Goal: Task Accomplishment & Management: Manage account settings

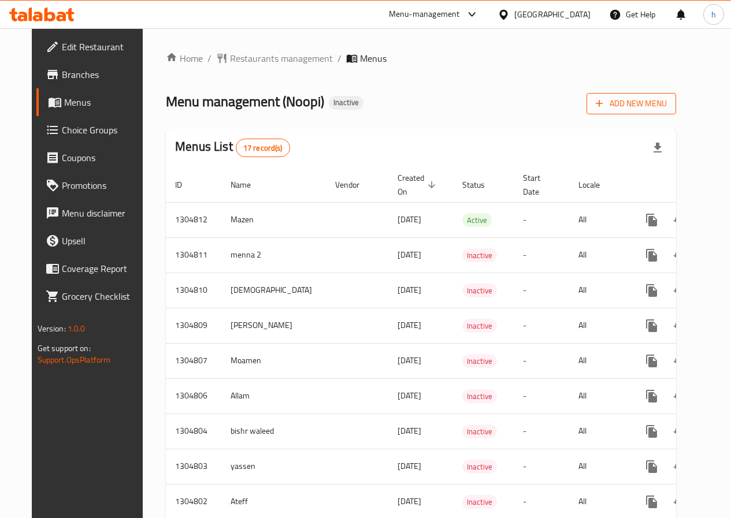
click at [638, 99] on span "Add New Menu" at bounding box center [630, 103] width 71 height 14
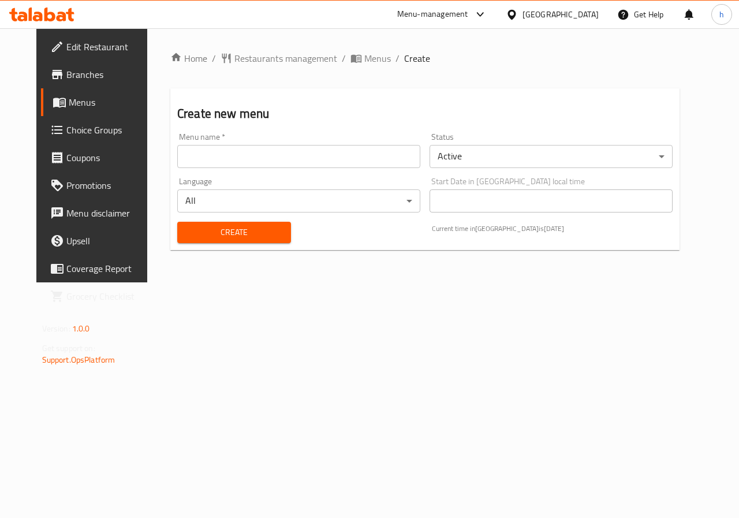
click at [239, 166] on input "text" at bounding box center [298, 156] width 243 height 23
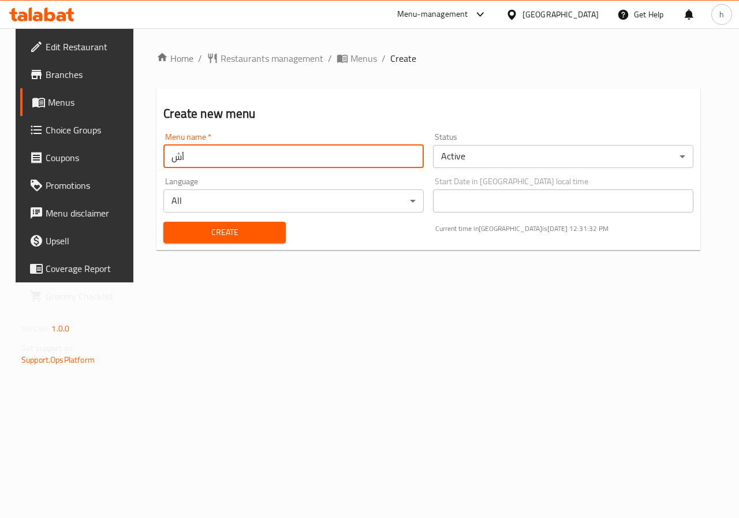
type input "أ"
type input "Hassan"
click at [483, 156] on body "​ Menu-management United Arab Emirates Get Help h Edit Restaurant Branches Menu…" at bounding box center [369, 273] width 739 height 490
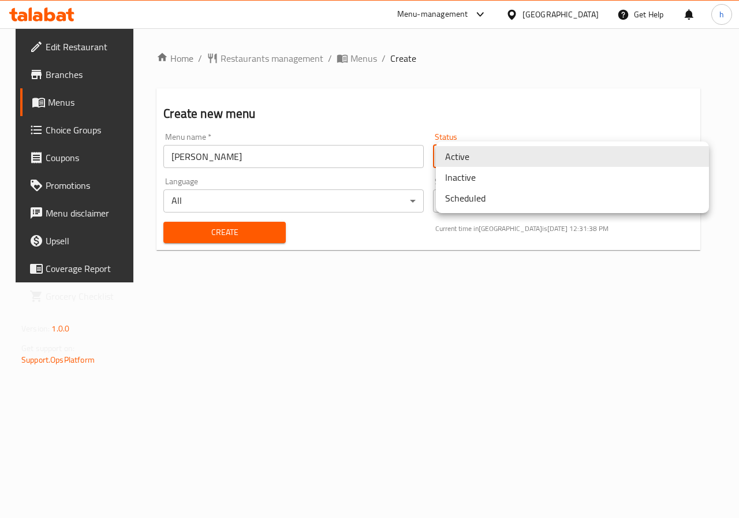
click at [477, 117] on div at bounding box center [369, 259] width 739 height 518
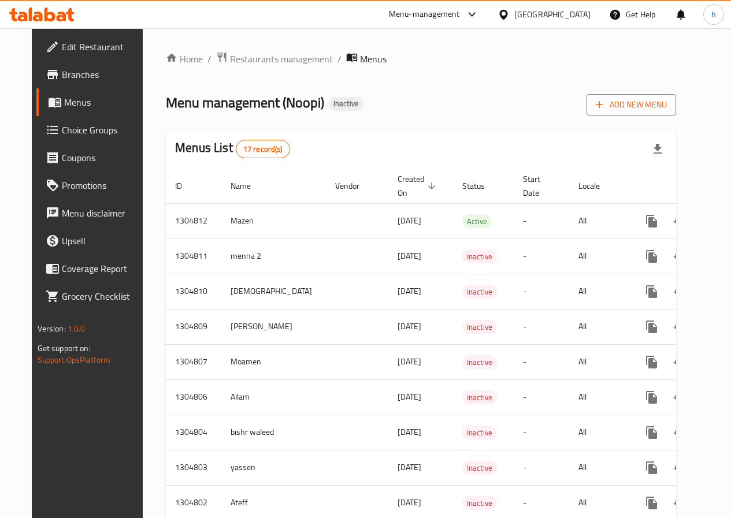
click at [667, 111] on span "Add New Menu" at bounding box center [630, 105] width 71 height 14
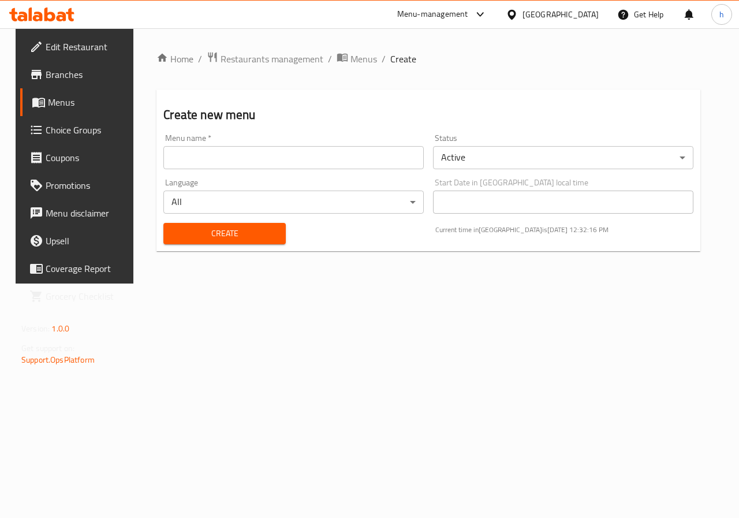
click at [57, 81] on span "Branches" at bounding box center [88, 75] width 84 height 14
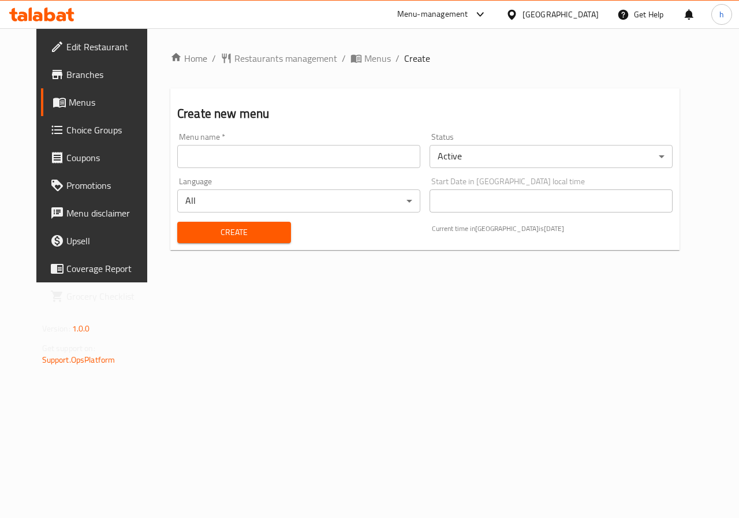
click at [69, 95] on span "Menus" at bounding box center [110, 102] width 82 height 14
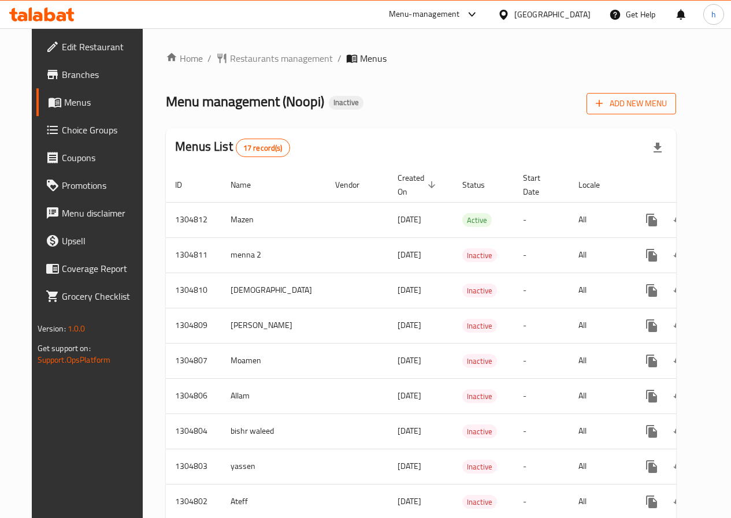
click at [667, 103] on span "Add New Menu" at bounding box center [630, 103] width 71 height 14
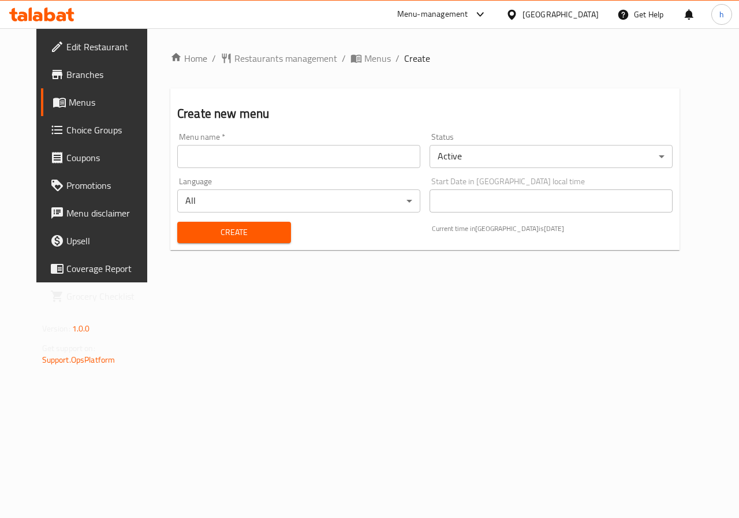
click at [242, 154] on input "text" at bounding box center [298, 156] width 243 height 23
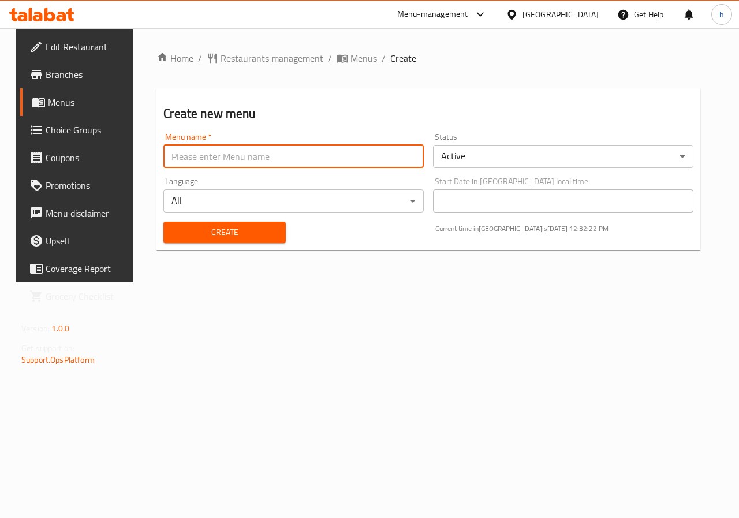
type input "Hassan"
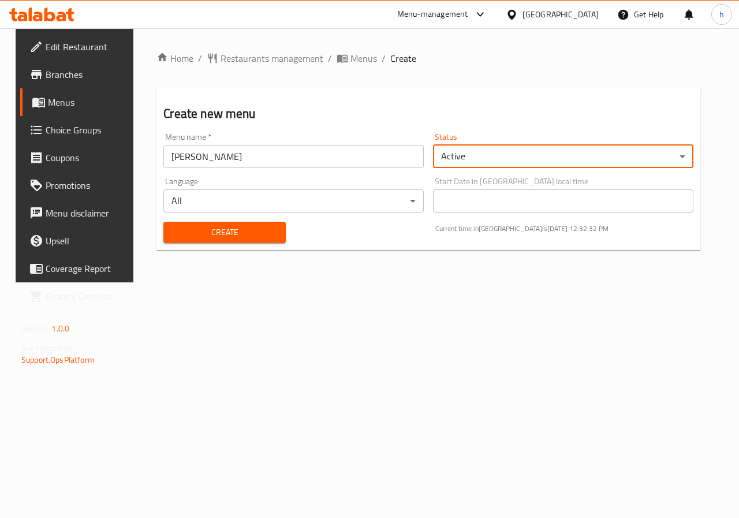
click at [332, 203] on body "​ Menu-management United Arab Emirates Get Help h Edit Restaurant Branches Menu…" at bounding box center [369, 273] width 739 height 490
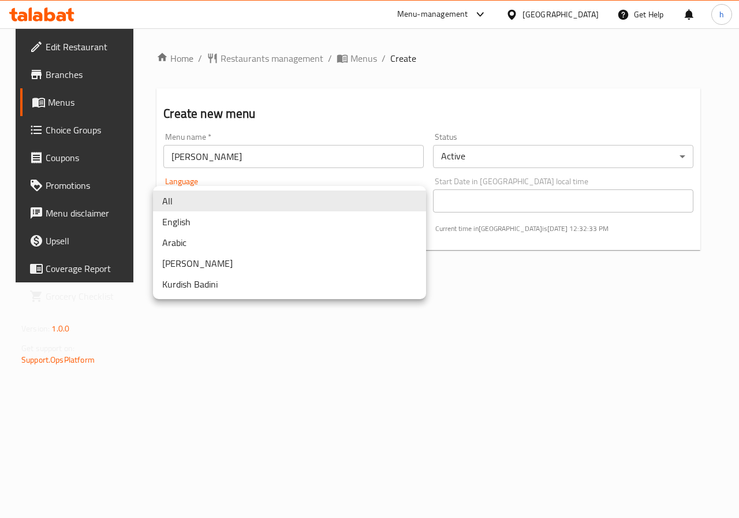
click at [448, 366] on div at bounding box center [369, 259] width 739 height 518
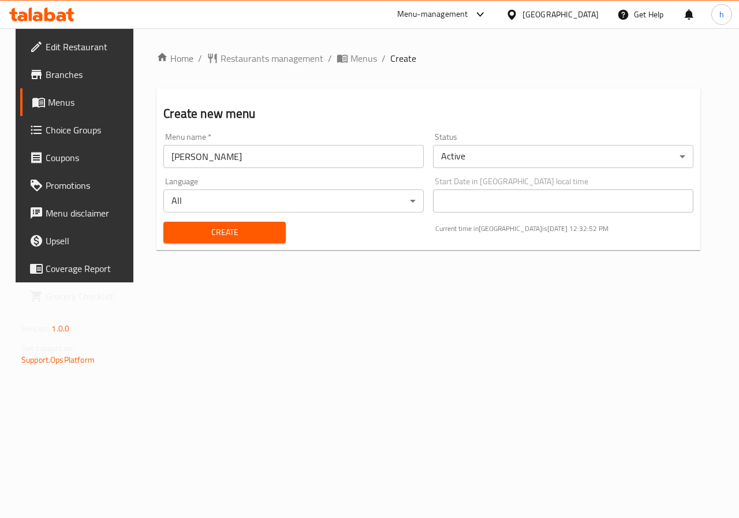
click at [245, 231] on span "Create" at bounding box center [224, 232] width 103 height 14
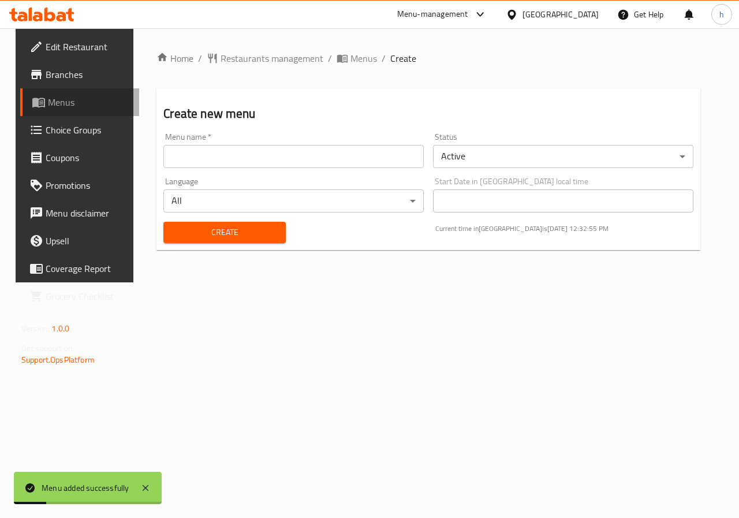
click at [76, 104] on span "Menus" at bounding box center [89, 102] width 82 height 14
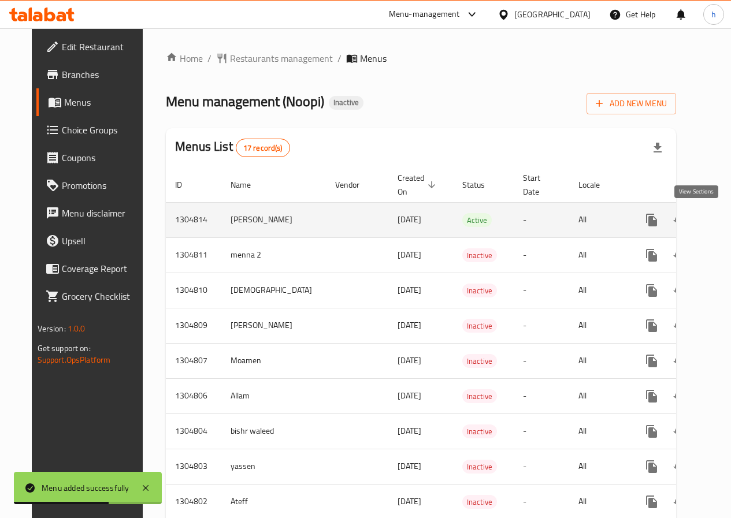
click at [728, 222] on icon "enhanced table" at bounding box center [735, 220] width 14 height 14
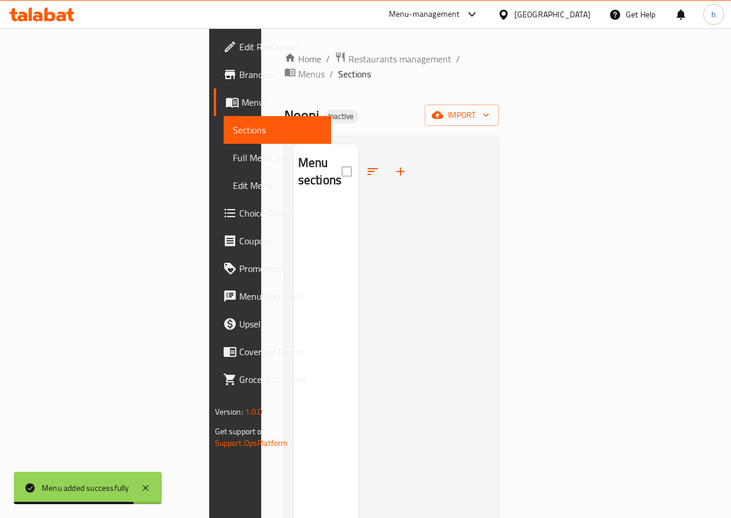
click at [293, 206] on div "Menu sections" at bounding box center [325, 403] width 65 height 518
click at [499, 85] on div "Home / Restaurants management / Menus / Sections Noopi Inactive import Menu sec…" at bounding box center [391, 361] width 215 height 620
click at [489, 108] on span "import" at bounding box center [461, 115] width 55 height 14
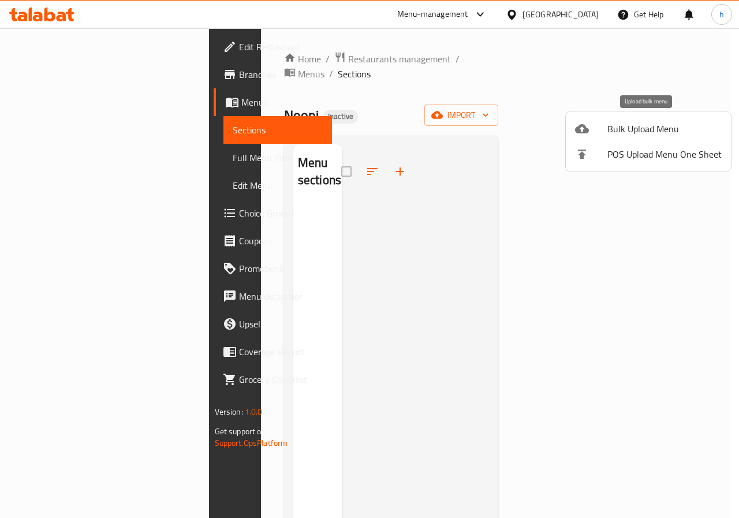
click at [651, 124] on span "Bulk Upload Menu" at bounding box center [665, 129] width 114 height 14
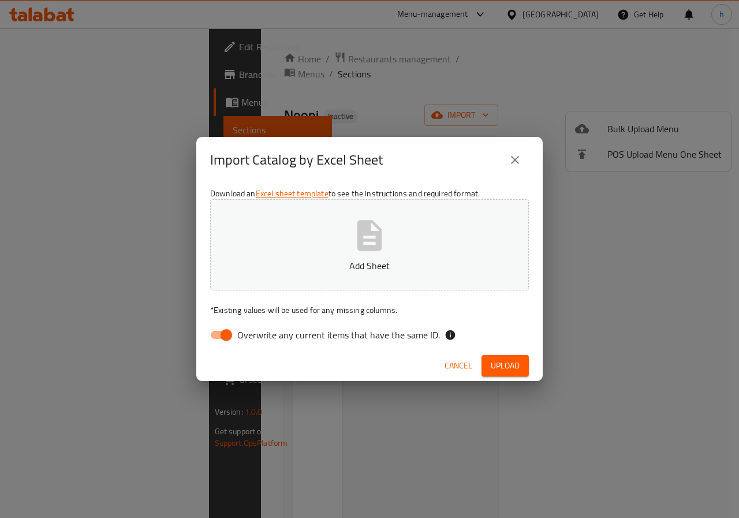
click at [222, 342] on input "Overwrite any current items that have the same ID." at bounding box center [226, 335] width 66 height 22
checkbox input "false"
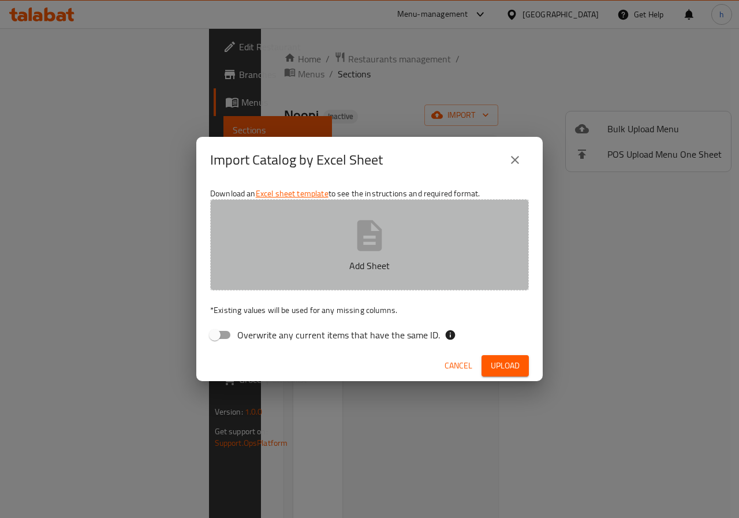
click at [368, 244] on icon "button" at bounding box center [369, 235] width 37 height 37
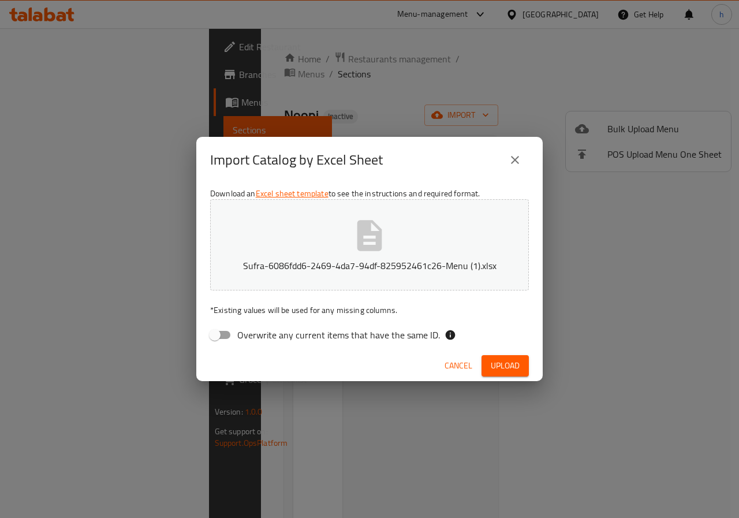
click at [519, 370] on span "Upload" at bounding box center [505, 366] width 29 height 14
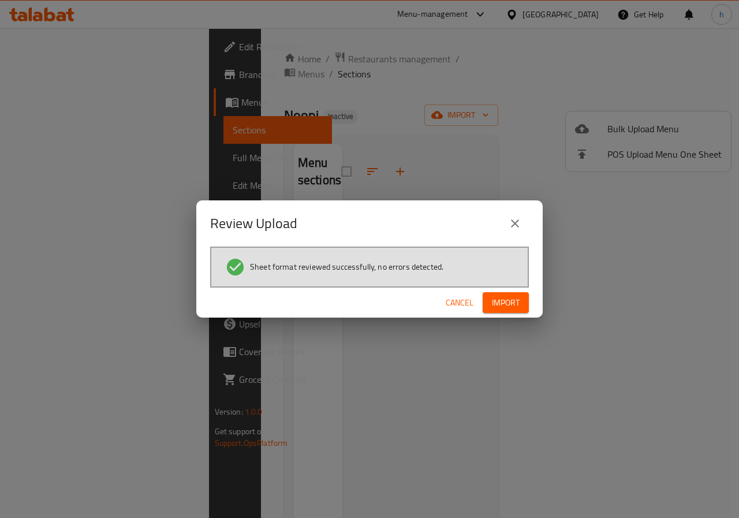
click at [511, 311] on button "Import" at bounding box center [506, 302] width 46 height 21
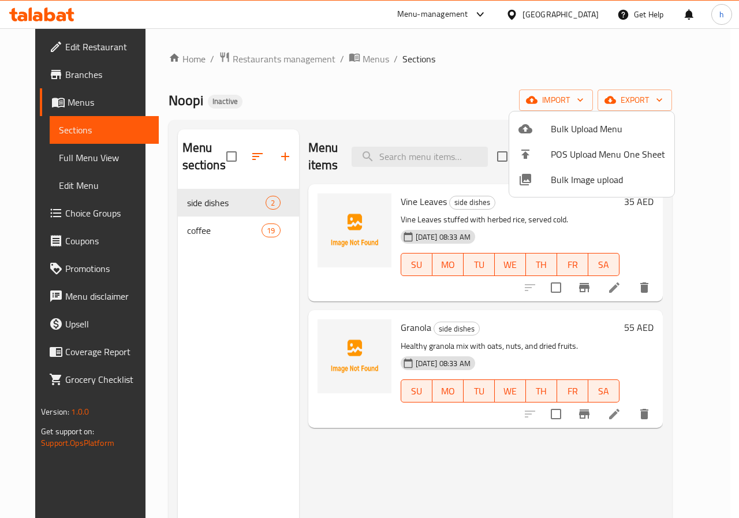
click at [457, 76] on div at bounding box center [369, 259] width 739 height 518
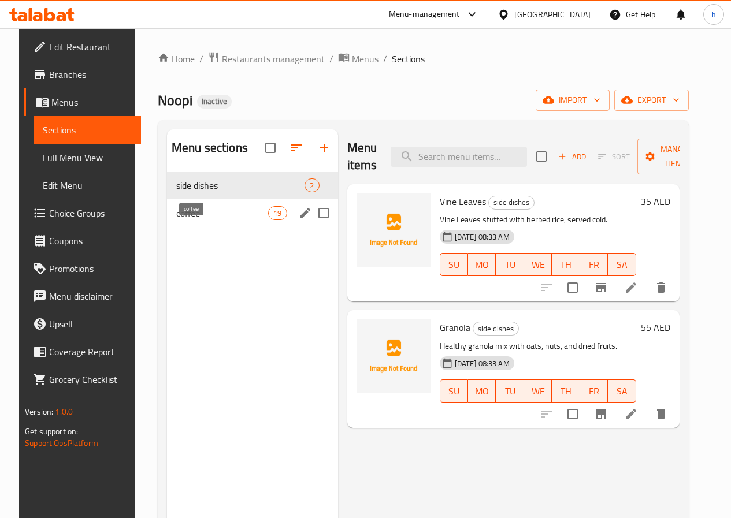
click at [199, 220] on span "coffee" at bounding box center [222, 213] width 92 height 14
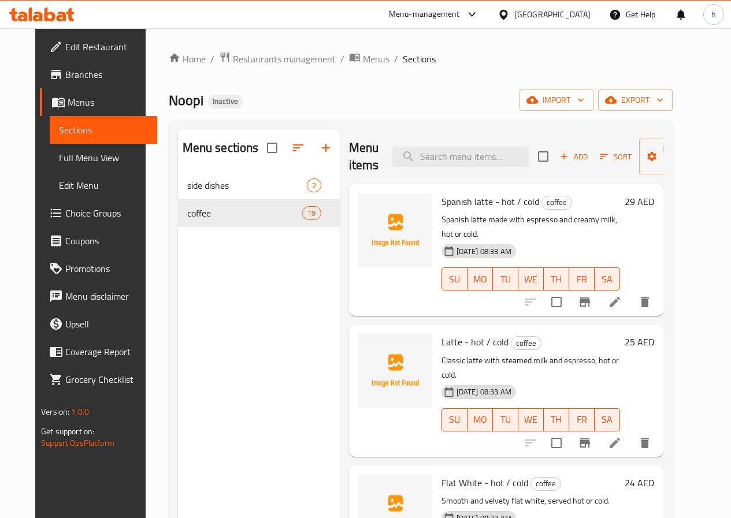
click at [66, 214] on span "Choice Groups" at bounding box center [106, 213] width 83 height 14
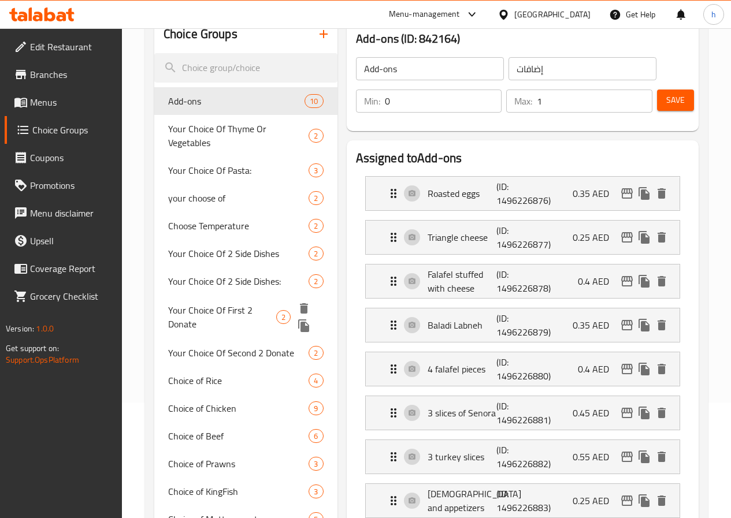
scroll to position [58, 0]
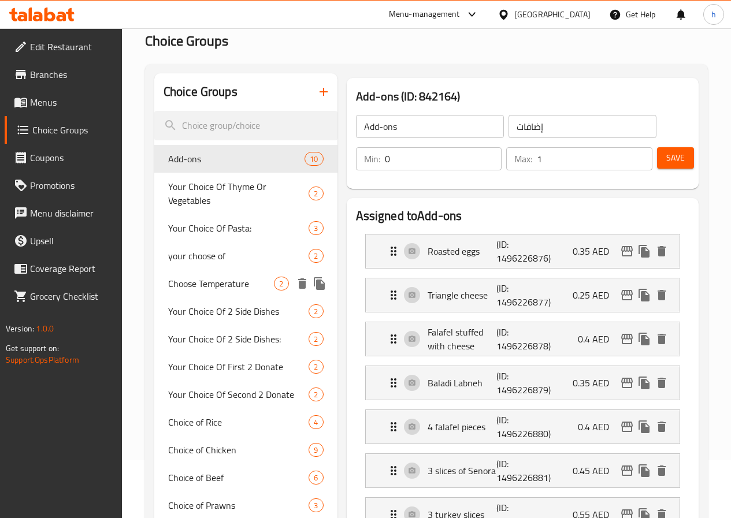
click at [191, 289] on span "Choose Temperature" at bounding box center [221, 284] width 106 height 14
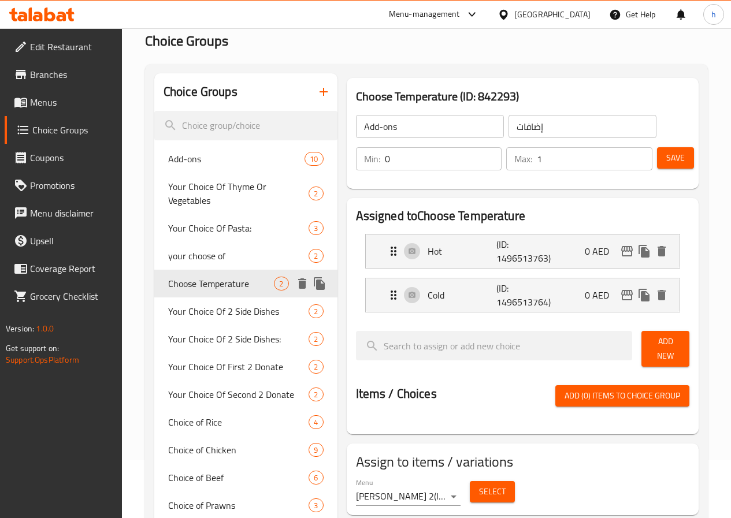
type input "Choose Temperature"
type input "اختر درجة الحرارة"
type input "1"
click at [219, 258] on span "your choose of" at bounding box center [221, 256] width 106 height 14
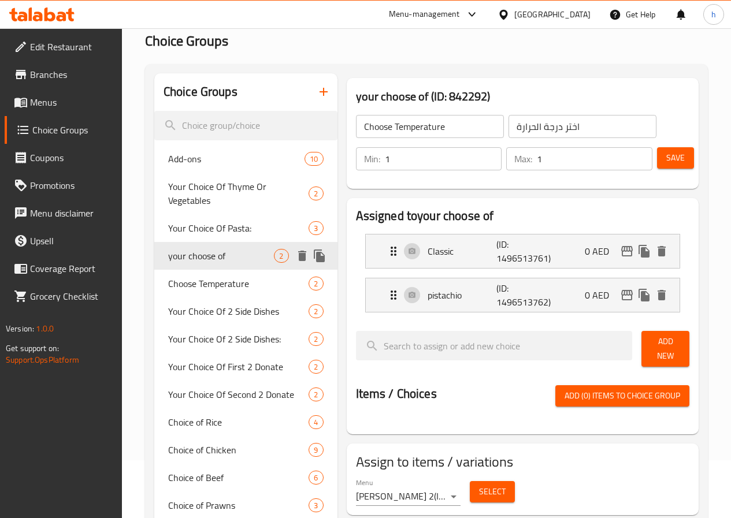
type input "your choose of"
type input "اختيارك من"
click at [177, 234] on span "Your Choice Of Pasta:" at bounding box center [221, 228] width 106 height 14
type input "Your Choice Of Pasta:"
type input "اختيارك من المكرونة:"
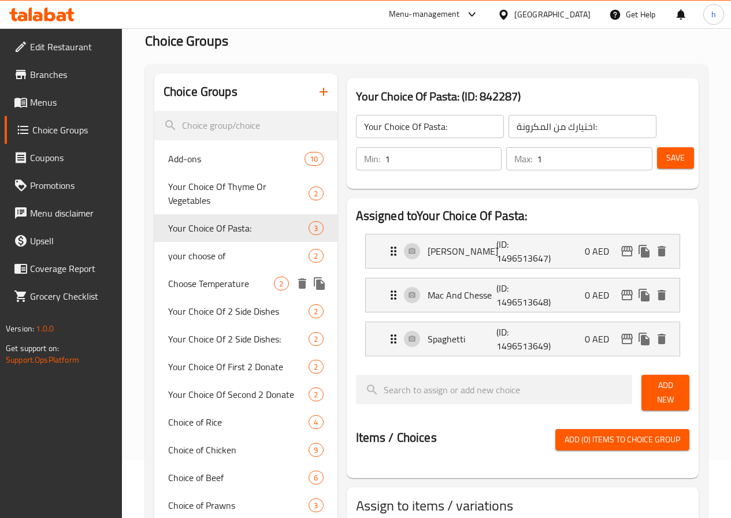
click at [188, 291] on span "Choose Temperature" at bounding box center [221, 284] width 106 height 14
type input "Choose Temperature"
type input "اختر درجة الحرارة"
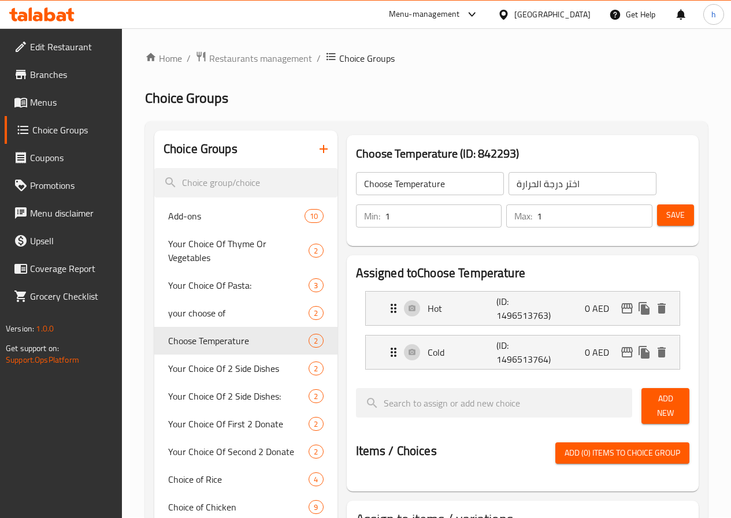
scroll to position [0, 0]
click at [62, 106] on span "Menus" at bounding box center [71, 102] width 83 height 14
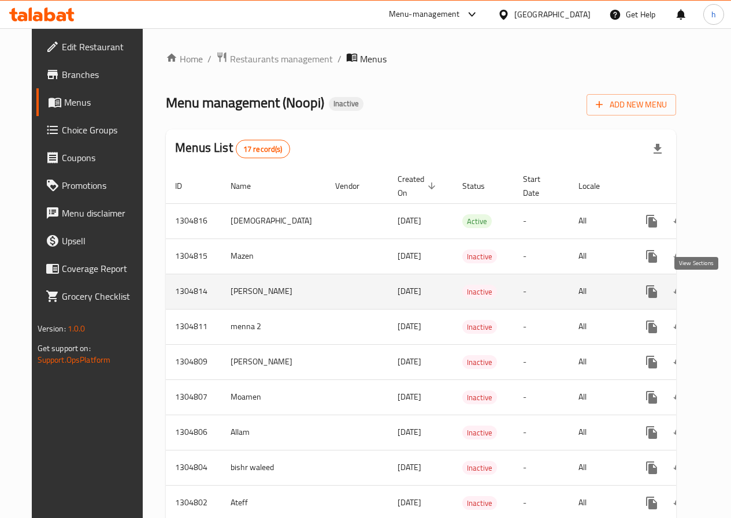
click at [721, 300] on link "enhanced table" at bounding box center [735, 292] width 28 height 28
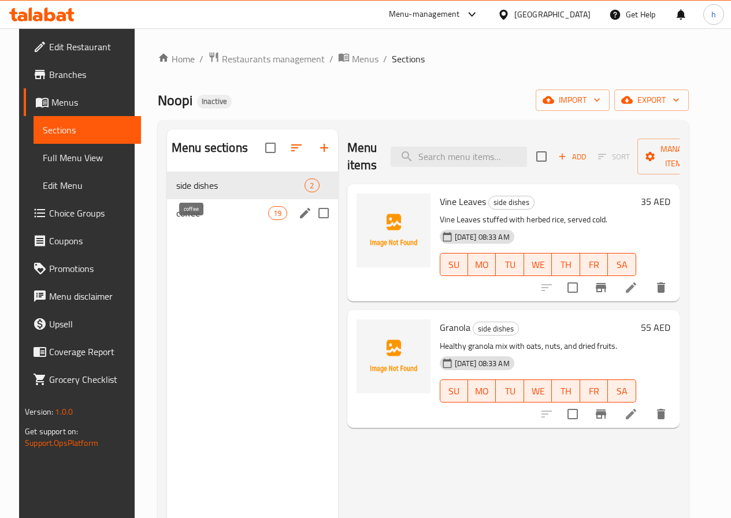
click at [199, 220] on span "coffee" at bounding box center [222, 213] width 92 height 14
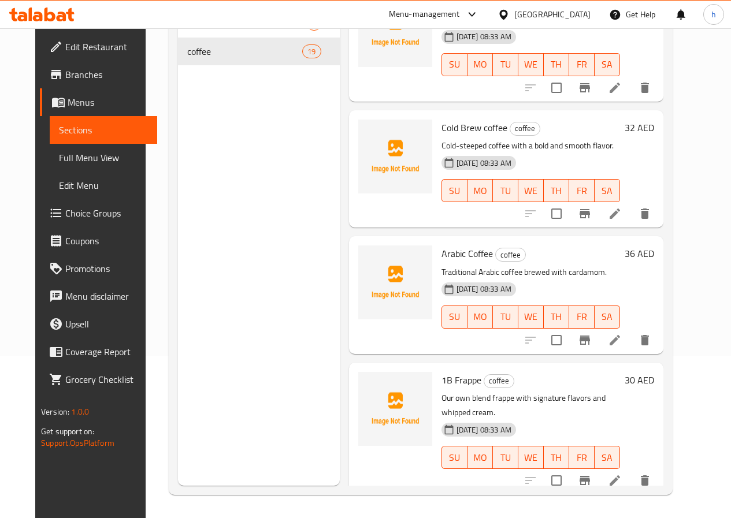
scroll to position [1926, 0]
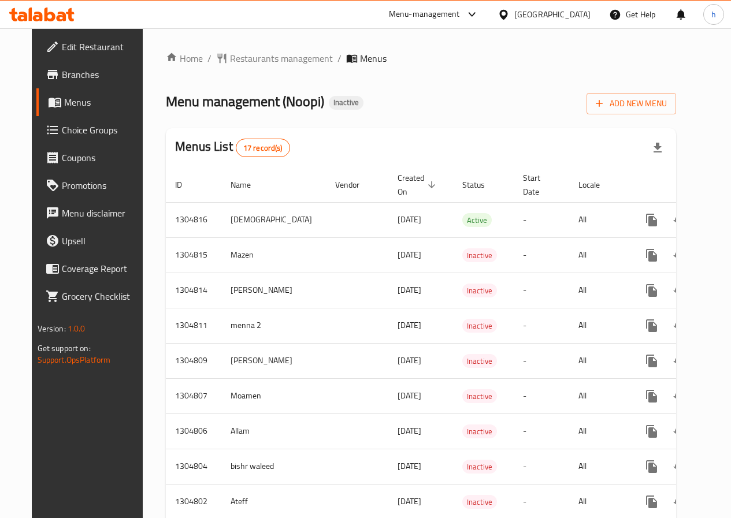
click at [65, 131] on span "Choice Groups" at bounding box center [103, 130] width 83 height 14
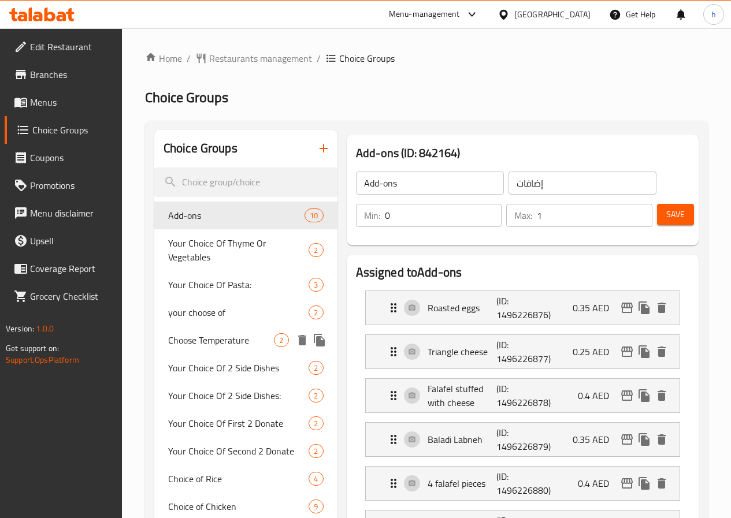
click at [199, 339] on span "Choose Temperature" at bounding box center [221, 340] width 106 height 14
type input "Choose Temperature"
type input "اختر درجة الحرارة"
type input "1"
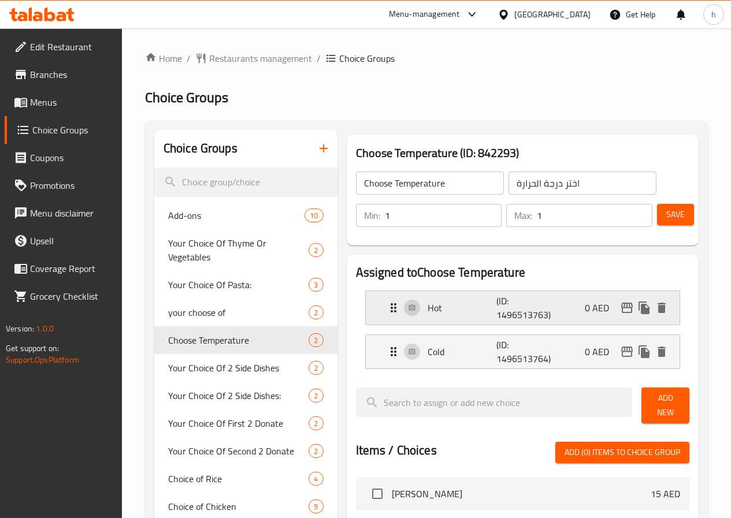
click at [440, 324] on div "Hot (ID: 1496513763) 0 AED" at bounding box center [525, 308] width 279 height 34
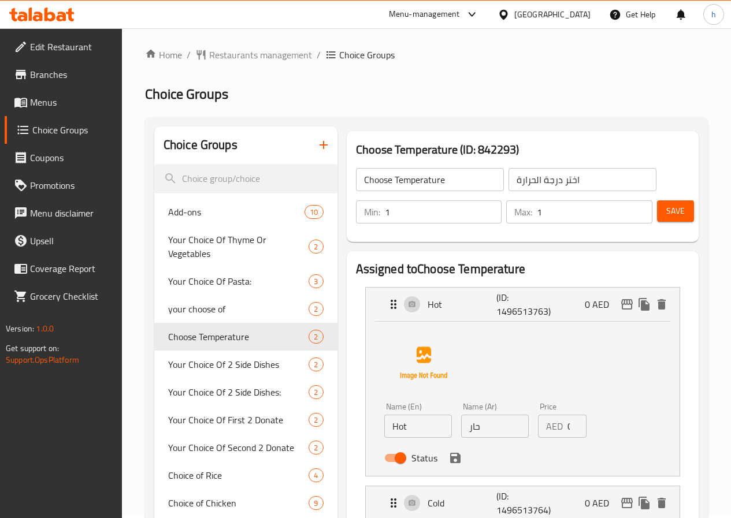
scroll to position [116, 0]
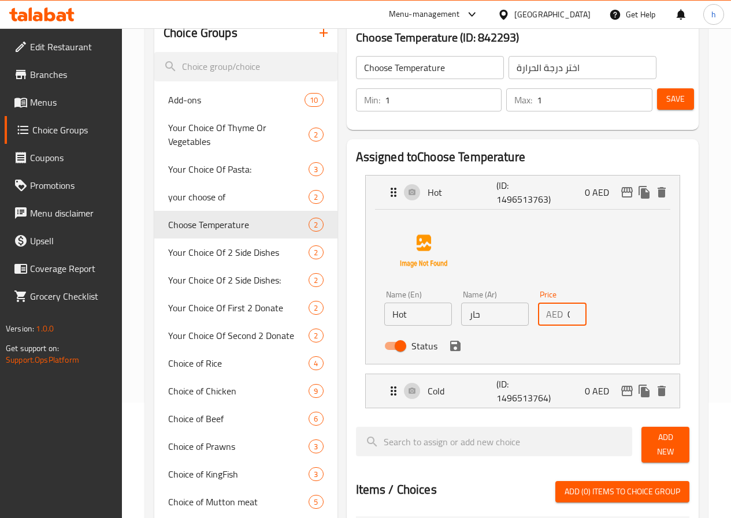
drag, startPoint x: 559, startPoint y: 317, endPoint x: 553, endPoint y: 316, distance: 6.5
click at [567, 316] on input "0" at bounding box center [576, 314] width 19 height 23
click at [450, 345] on icon "save" at bounding box center [455, 346] width 10 height 10
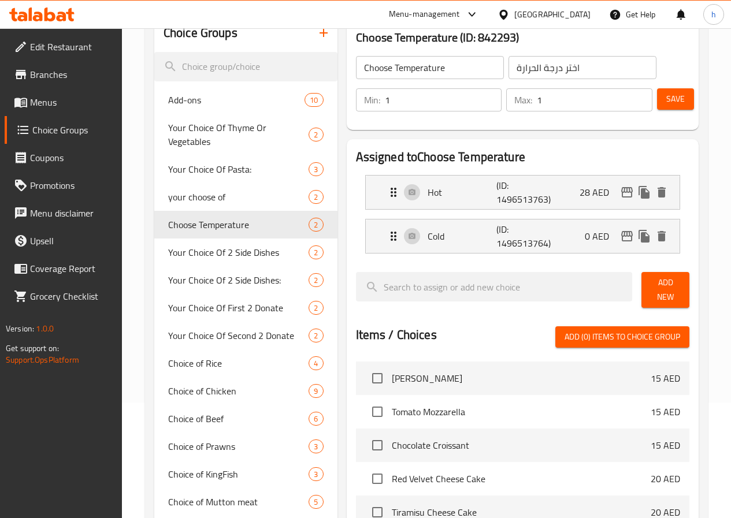
type input "28"
click at [544, 250] on div "Cold (ID: 1496513764) 0 AED" at bounding box center [525, 236] width 279 height 34
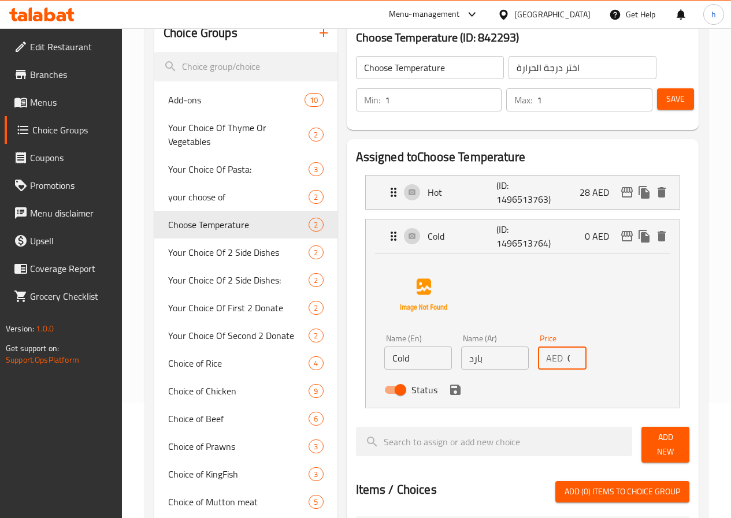
drag, startPoint x: 554, startPoint y: 366, endPoint x: 533, endPoint y: 369, distance: 21.6
click at [538, 369] on div "AED 0 Price" at bounding box center [562, 358] width 49 height 23
click at [405, 399] on div "Status" at bounding box center [494, 389] width 231 height 31
click at [450, 390] on icon "save" at bounding box center [455, 390] width 10 height 10
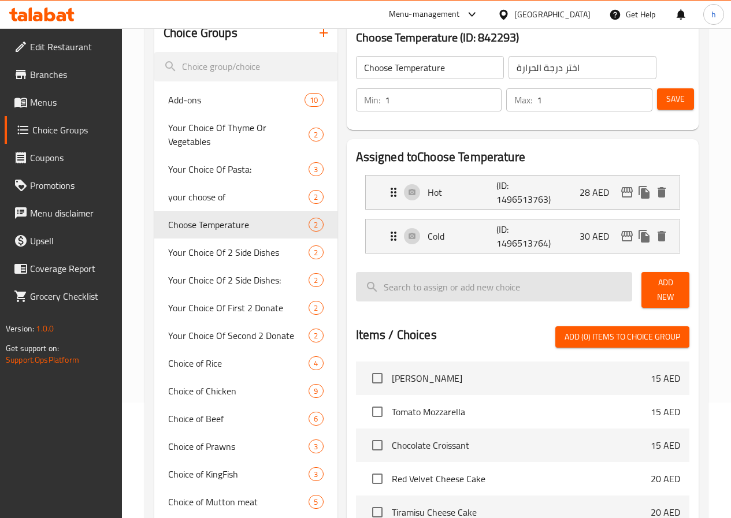
type input "30"
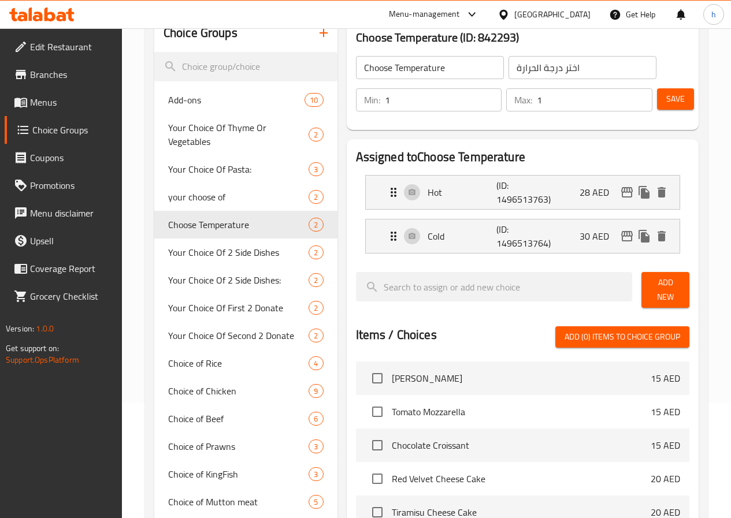
click at [675, 100] on span "Save" at bounding box center [675, 99] width 18 height 14
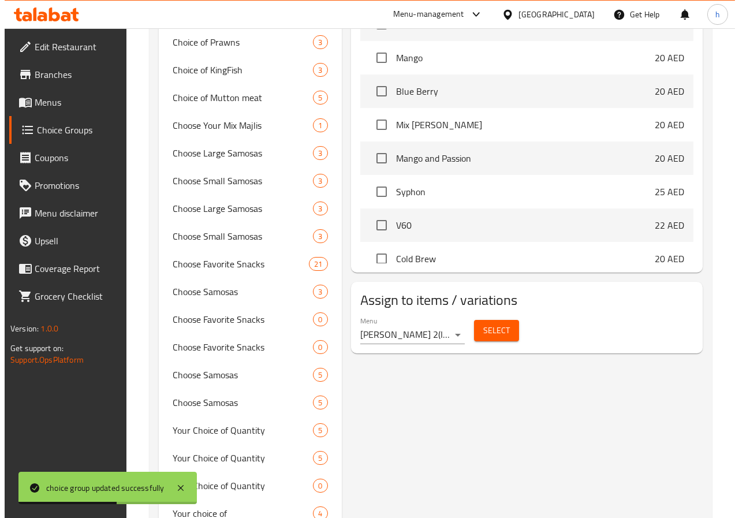
scroll to position [347, 0]
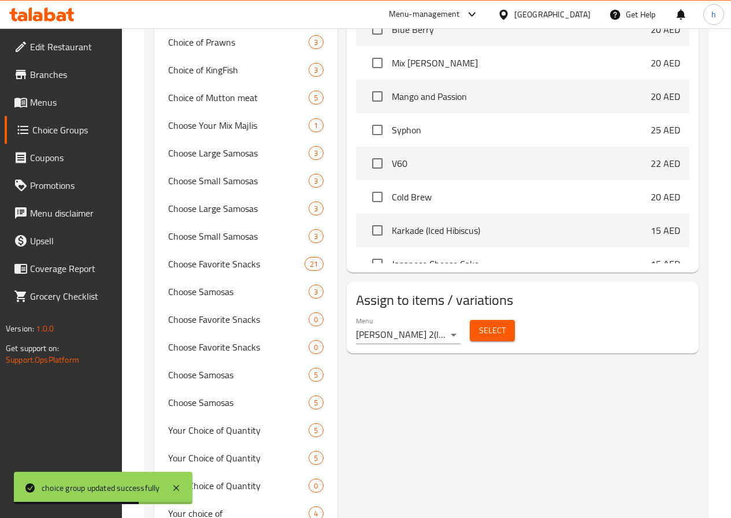
click at [470, 332] on button "Select" at bounding box center [492, 330] width 45 height 21
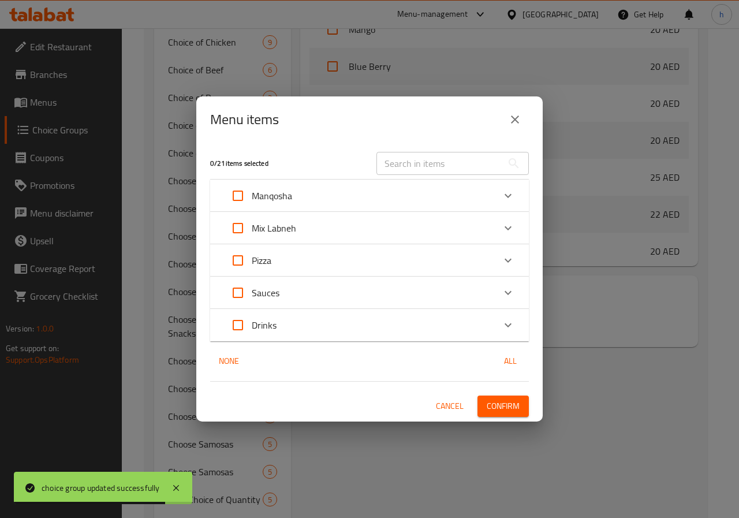
click at [517, 123] on icon "close" at bounding box center [515, 120] width 14 height 14
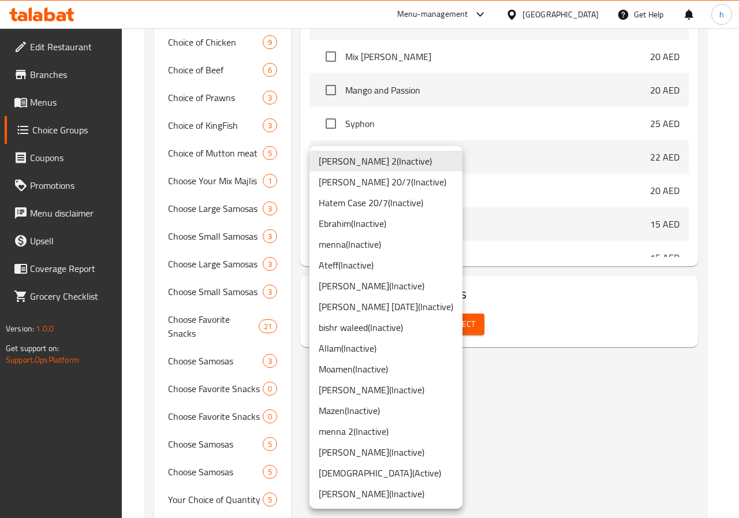
click at [348, 452] on li "Hassan ( Inactive )" at bounding box center [386, 452] width 153 height 21
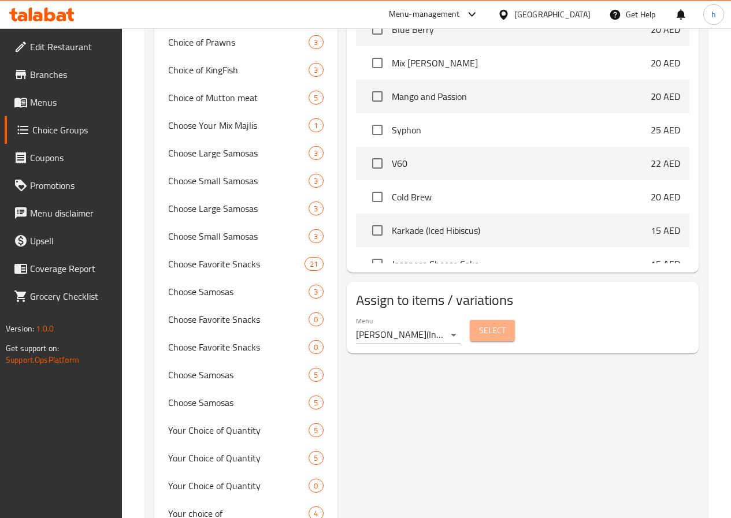
click at [479, 324] on span "Select" at bounding box center [492, 330] width 27 height 14
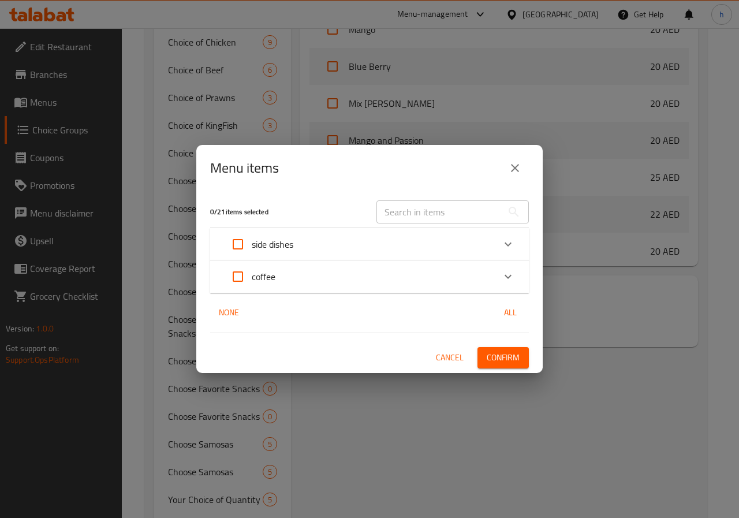
drag, startPoint x: 458, startPoint y: 324, endPoint x: 379, endPoint y: 276, distance: 92.0
click at [379, 276] on div "coffee" at bounding box center [359, 277] width 270 height 28
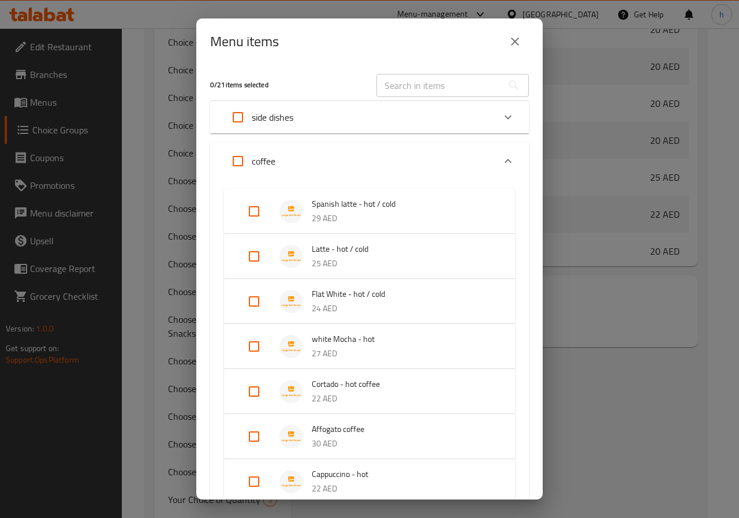
click at [419, 156] on div "coffee" at bounding box center [359, 161] width 270 height 28
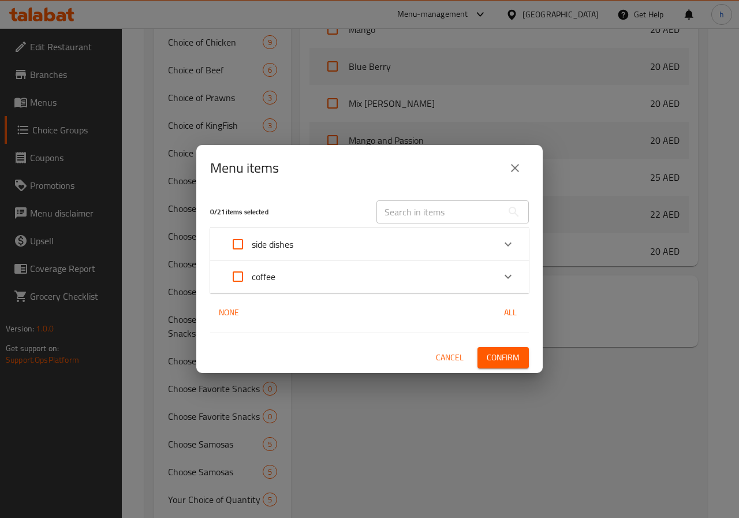
click at [500, 280] on div "Expand" at bounding box center [508, 277] width 28 height 28
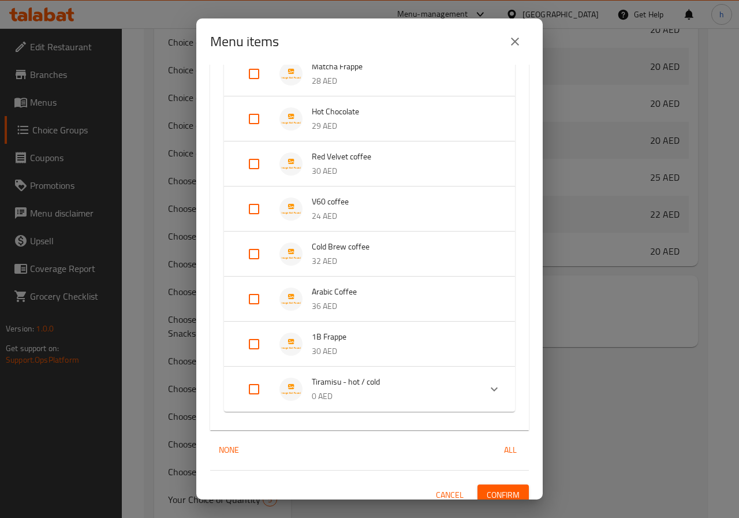
scroll to position [644, 0]
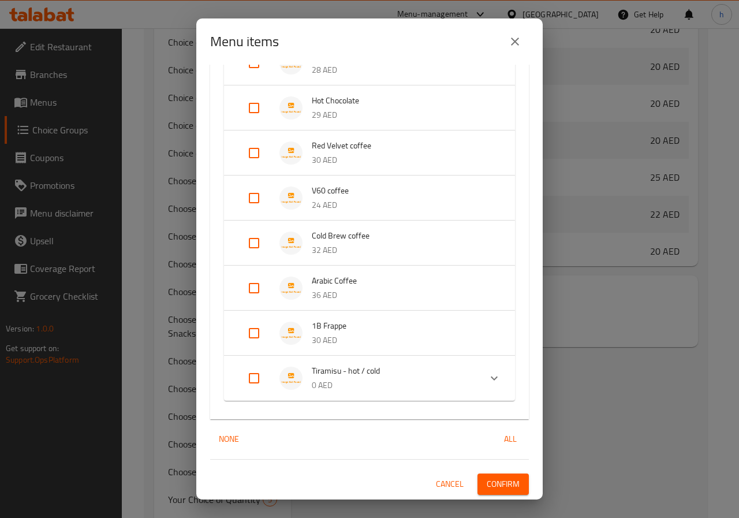
click at [254, 373] on input "Expand" at bounding box center [254, 378] width 28 height 28
checkbox input "true"
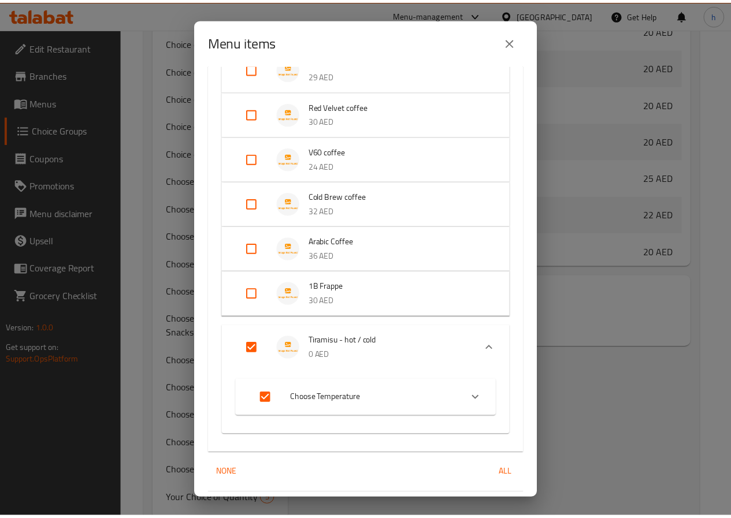
scroll to position [718, 0]
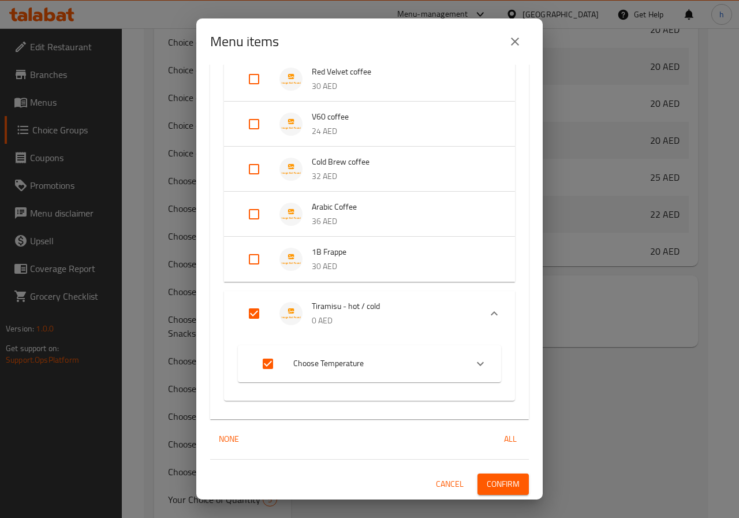
click at [489, 477] on span "Confirm" at bounding box center [503, 484] width 33 height 14
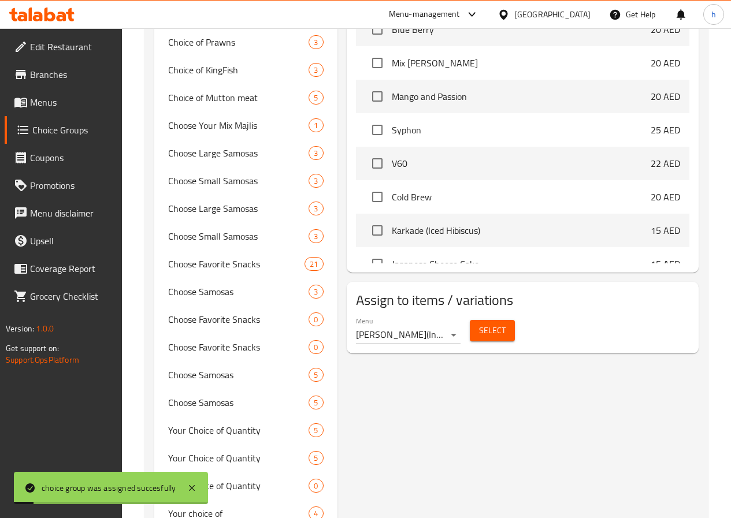
click at [44, 101] on span "Menus" at bounding box center [71, 102] width 83 height 14
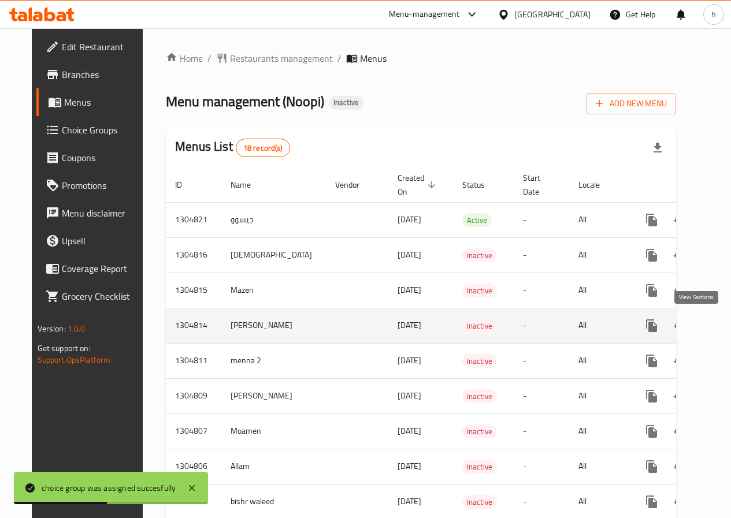
click at [728, 321] on icon "enhanced table" at bounding box center [735, 326] width 14 height 14
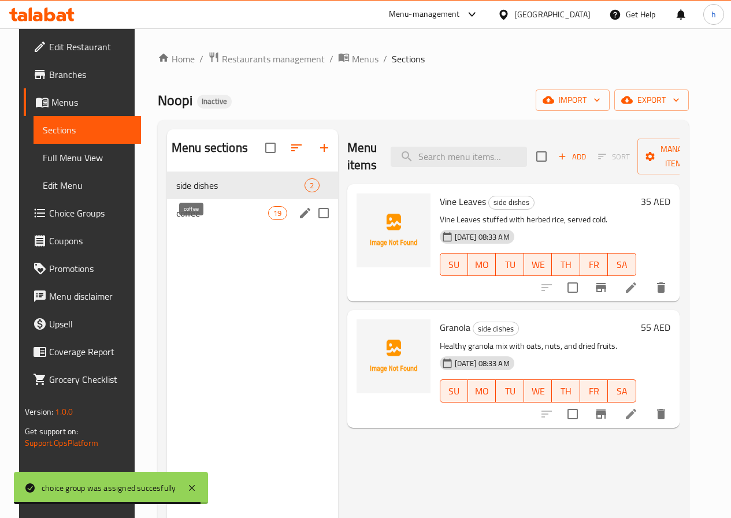
click at [181, 220] on span "coffee" at bounding box center [222, 213] width 92 height 14
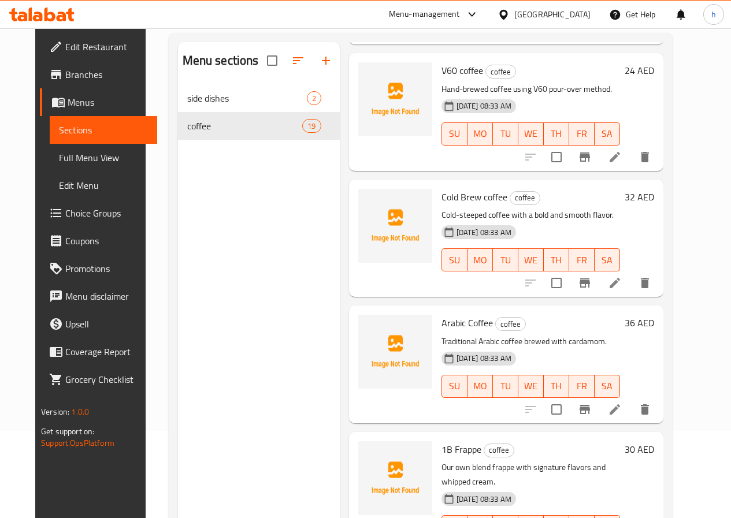
scroll to position [162, 0]
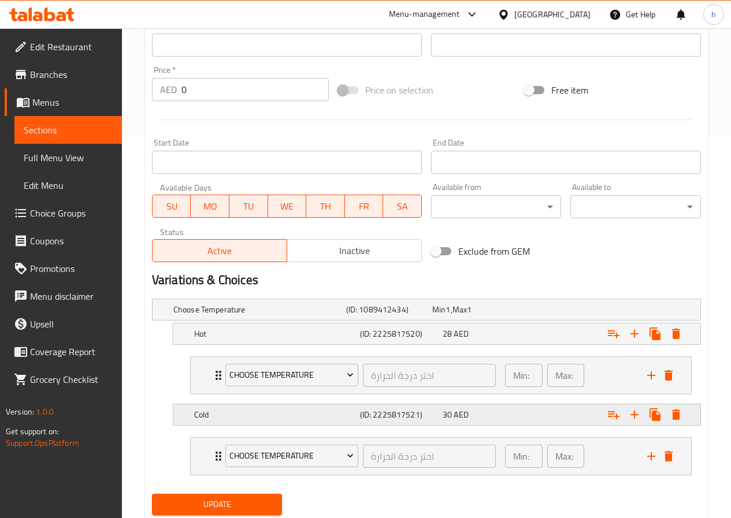
scroll to position [419, 0]
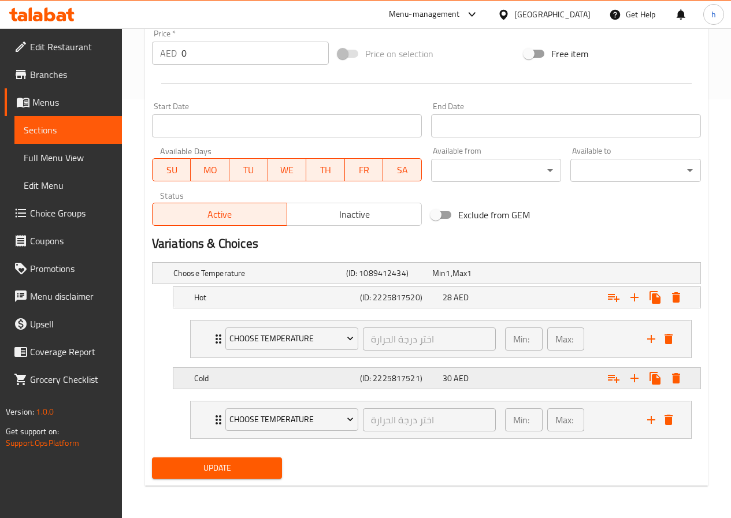
click at [512, 279] on div "30 AED" at bounding box center [472, 273] width 81 height 12
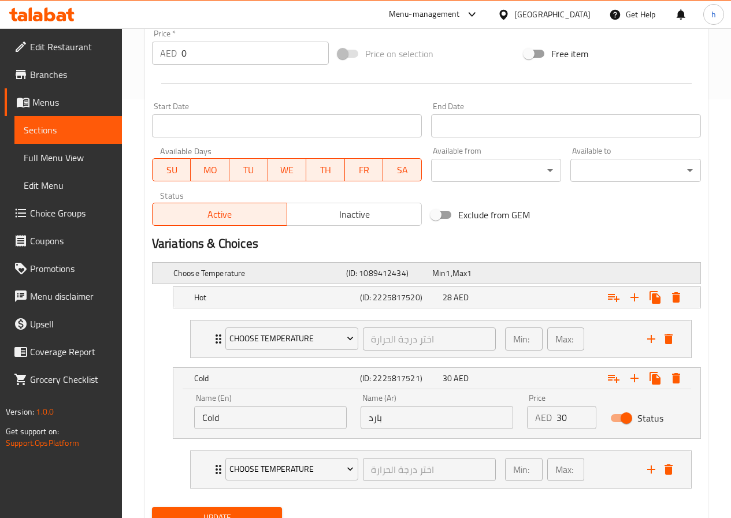
click at [306, 284] on div "Choose Temperature (ID: 1089412434) Min 1 , Max 1" at bounding box center [430, 272] width 518 height 25
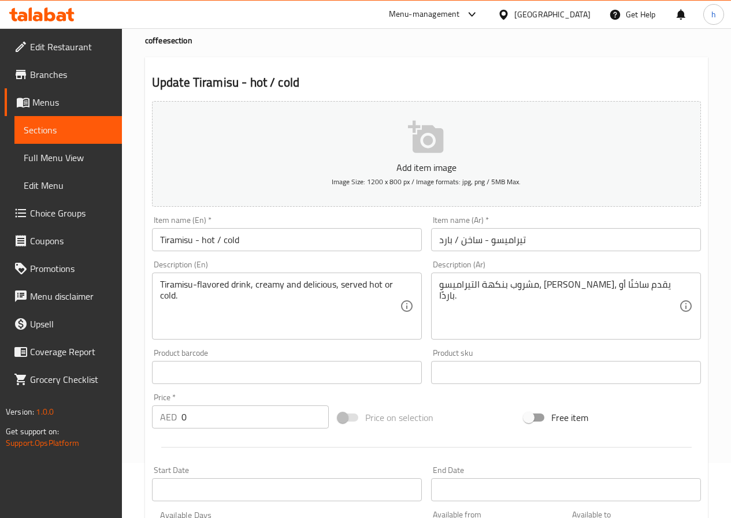
scroll to position [0, 0]
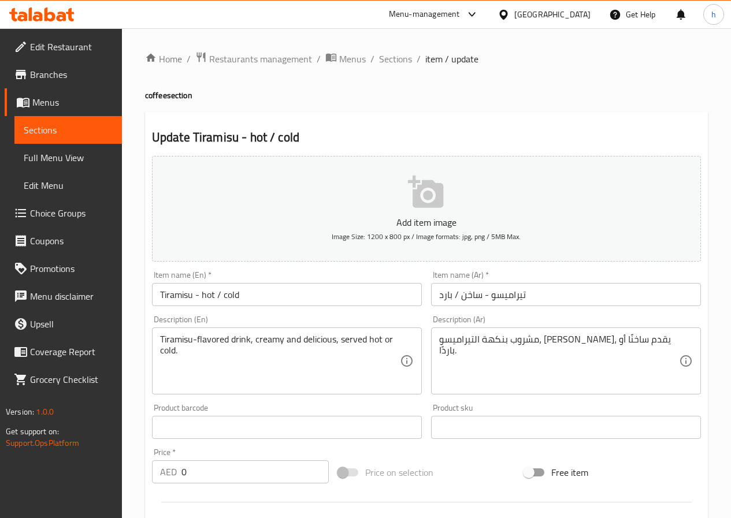
click at [43, 215] on span "Choice Groups" at bounding box center [71, 213] width 83 height 14
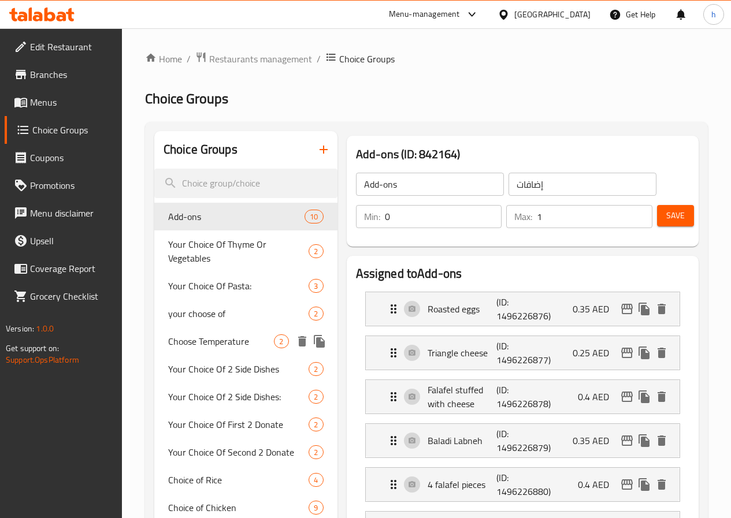
click at [195, 348] on span "Choose Temperature" at bounding box center [221, 341] width 106 height 14
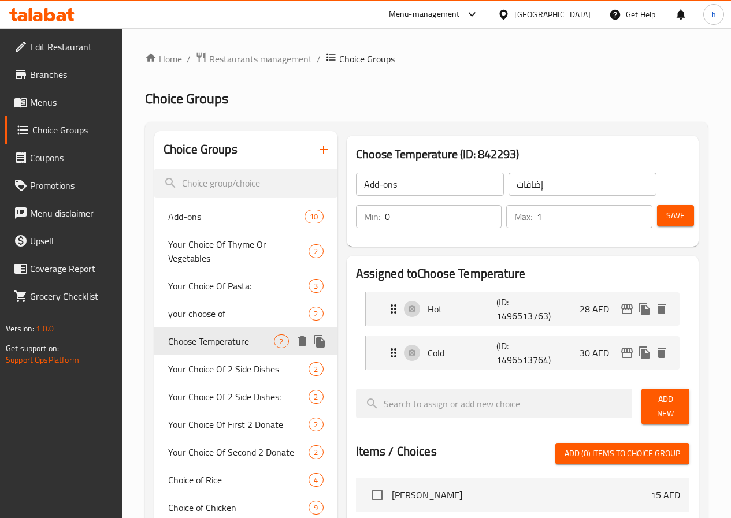
type input "Choose Temperature"
type input "اختر درجة الحرارة"
type input "1"
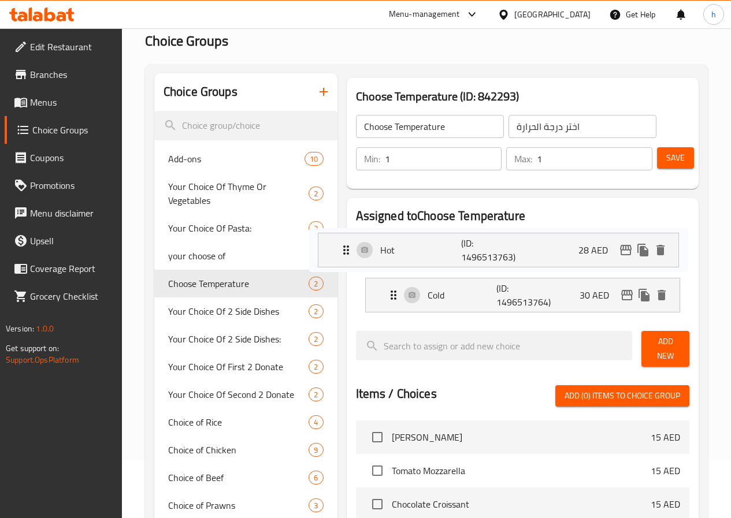
click at [356, 255] on nav "Hot (ID: 1496513763) 28 AED Name (En) Hot Name (En) Name (Ar) حار Name (Ar) Pri…" at bounding box center [522, 273] width 333 height 97
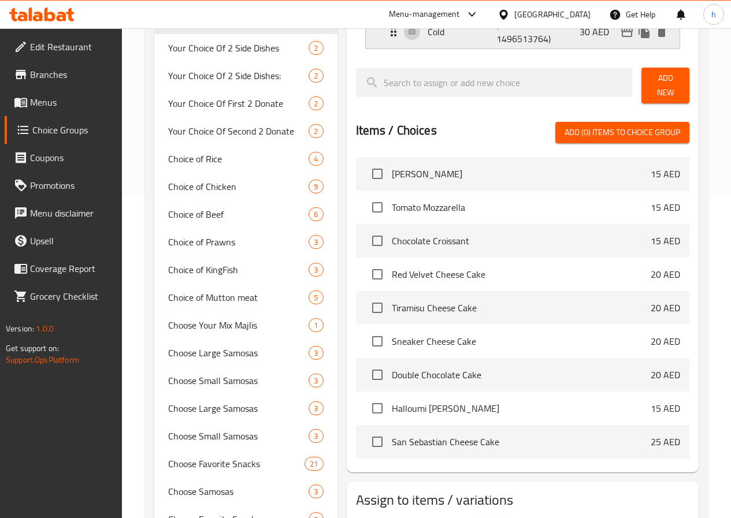
scroll to position [404, 0]
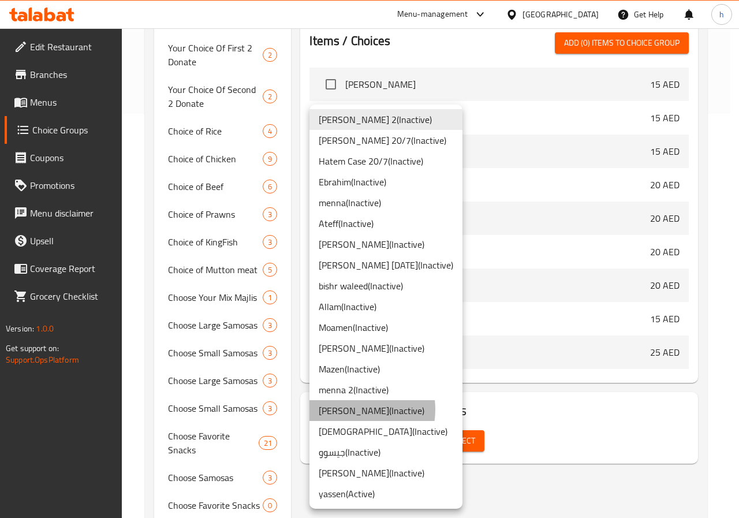
click at [353, 410] on li "Hassan ( Inactive )" at bounding box center [386, 410] width 153 height 21
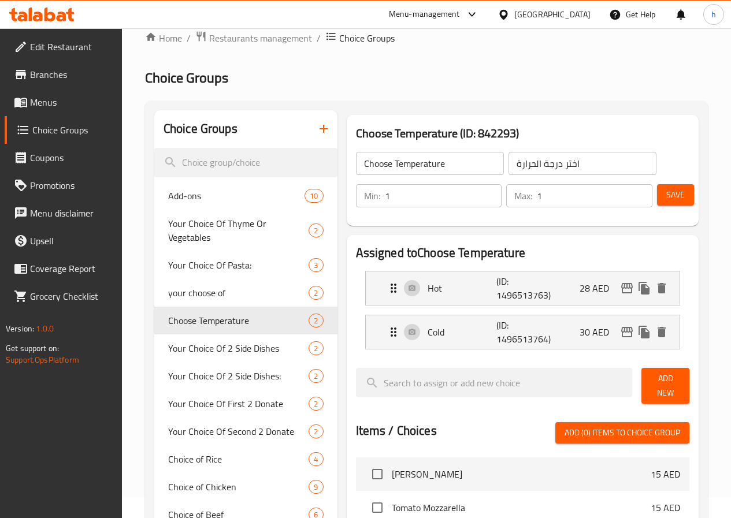
scroll to position [0, 0]
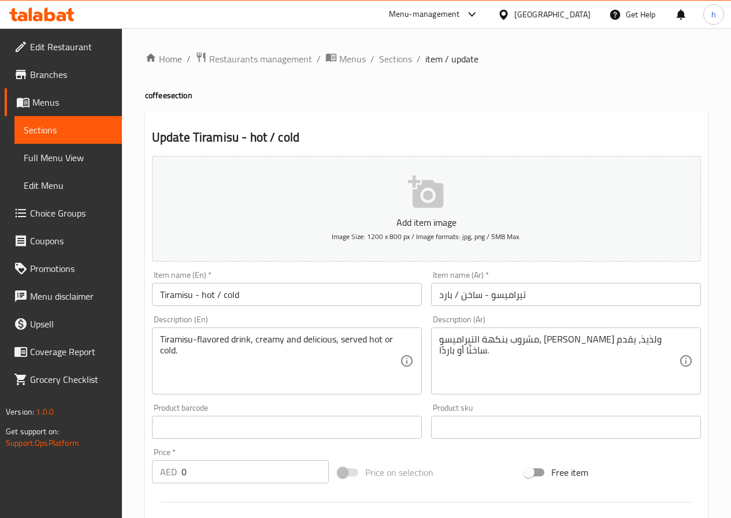
click at [56, 103] on span "Menus" at bounding box center [72, 102] width 80 height 14
